Goal: Task Accomplishment & Management: Use online tool/utility

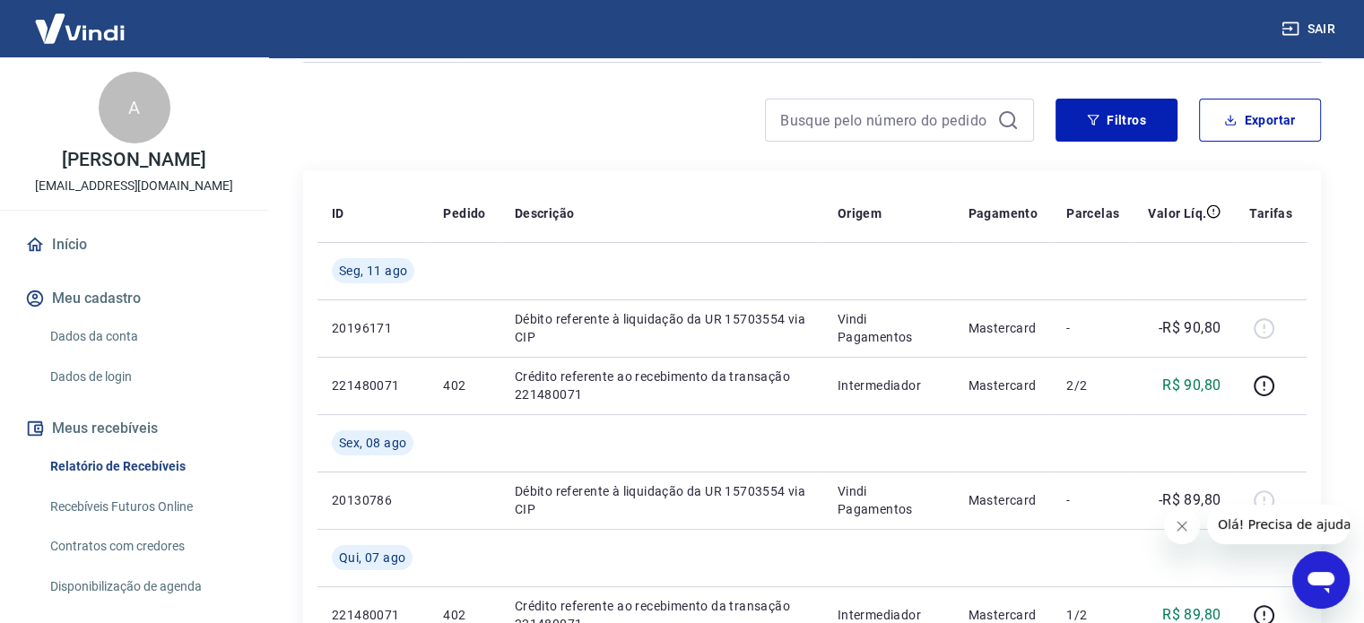
scroll to position [197, 0]
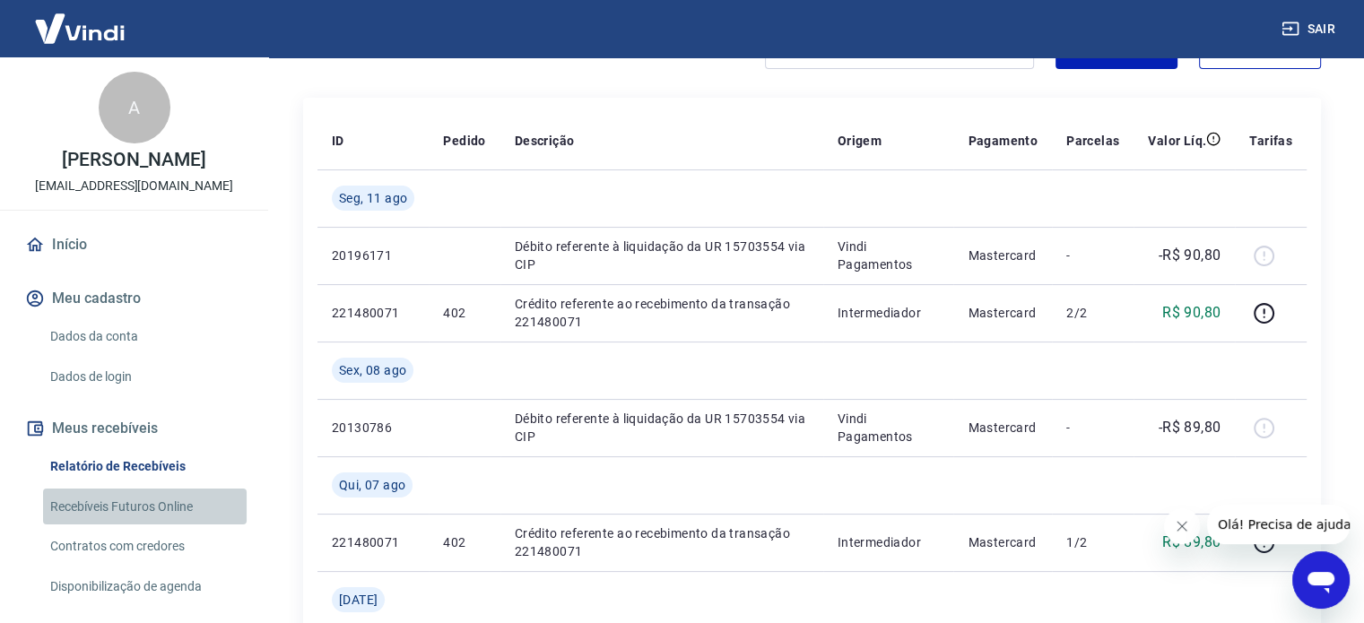
click at [150, 520] on link "Recebíveis Futuros Online" at bounding box center [145, 507] width 204 height 37
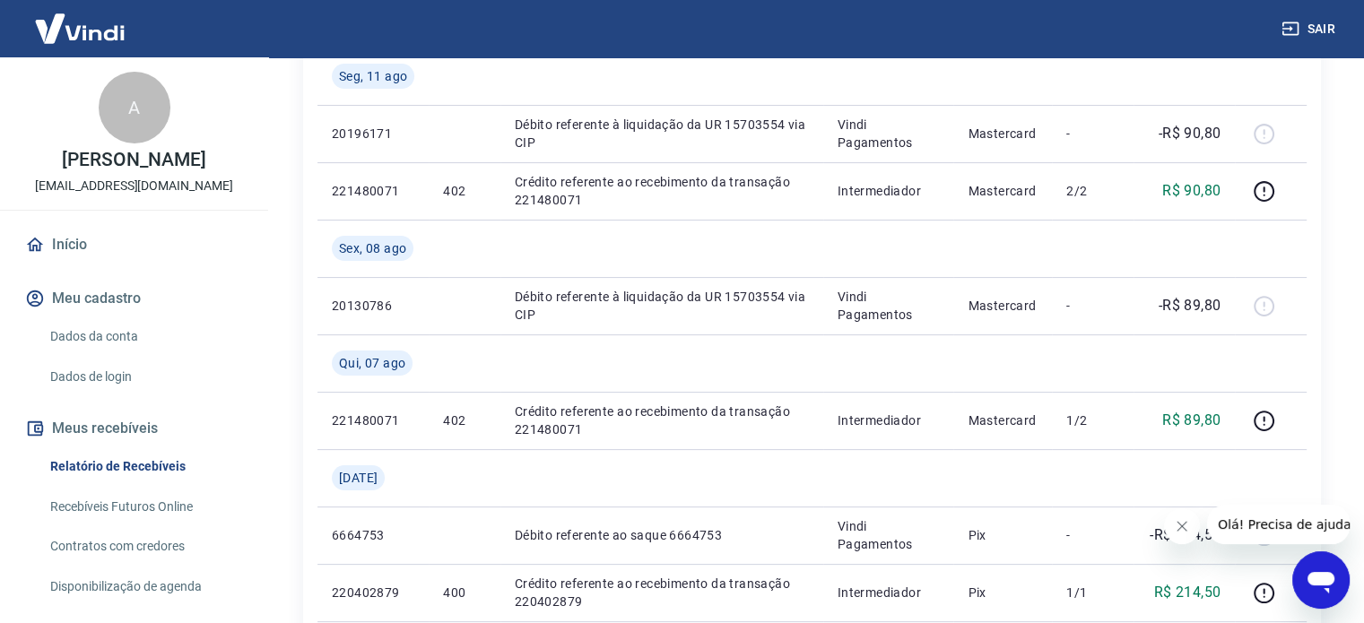
scroll to position [346, 0]
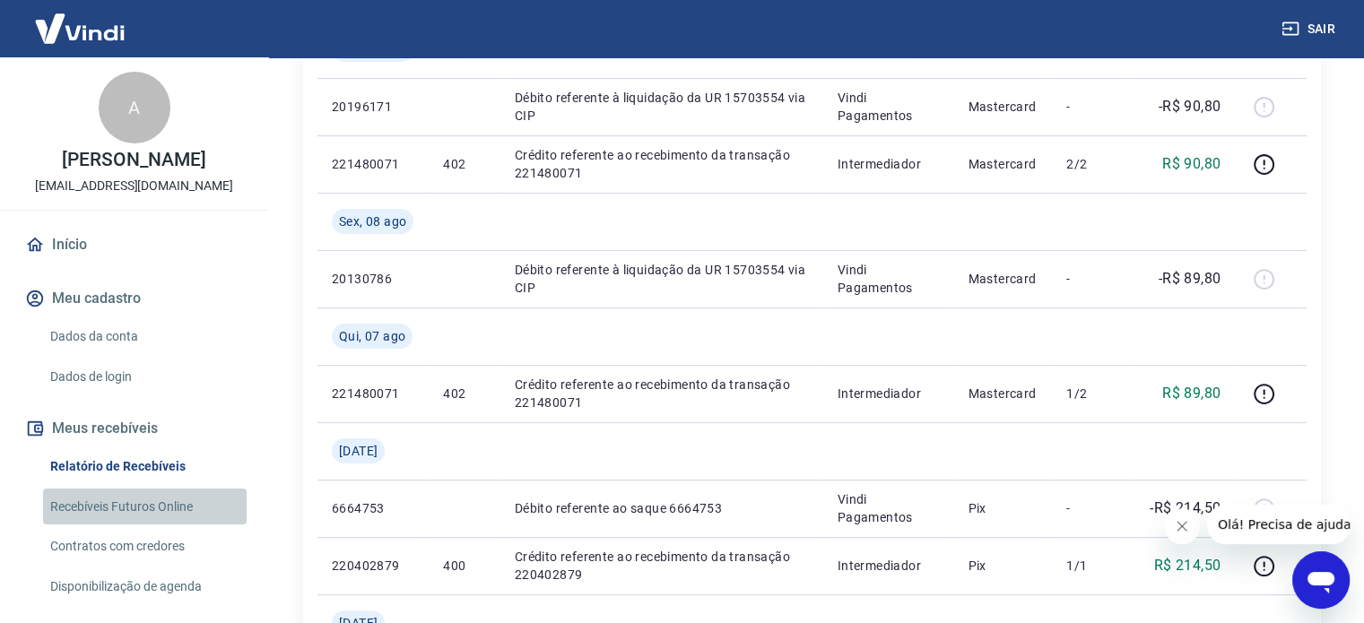
click at [166, 521] on link "Recebíveis Futuros Online" at bounding box center [145, 507] width 204 height 37
